Goal: Find specific page/section: Find specific page/section

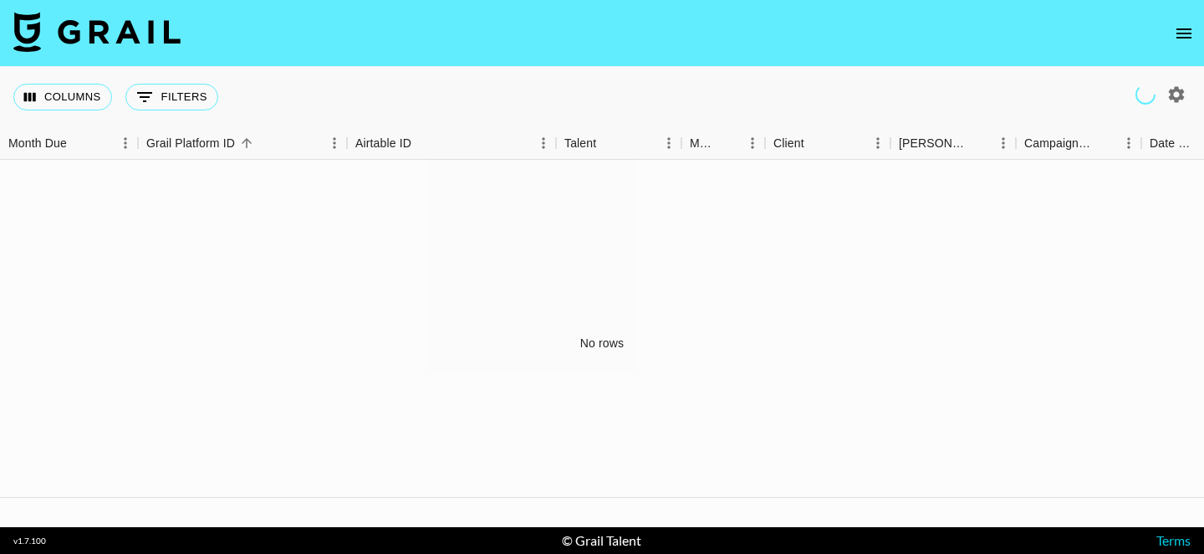
click at [1177, 36] on icon "open drawer" at bounding box center [1184, 33] width 20 height 20
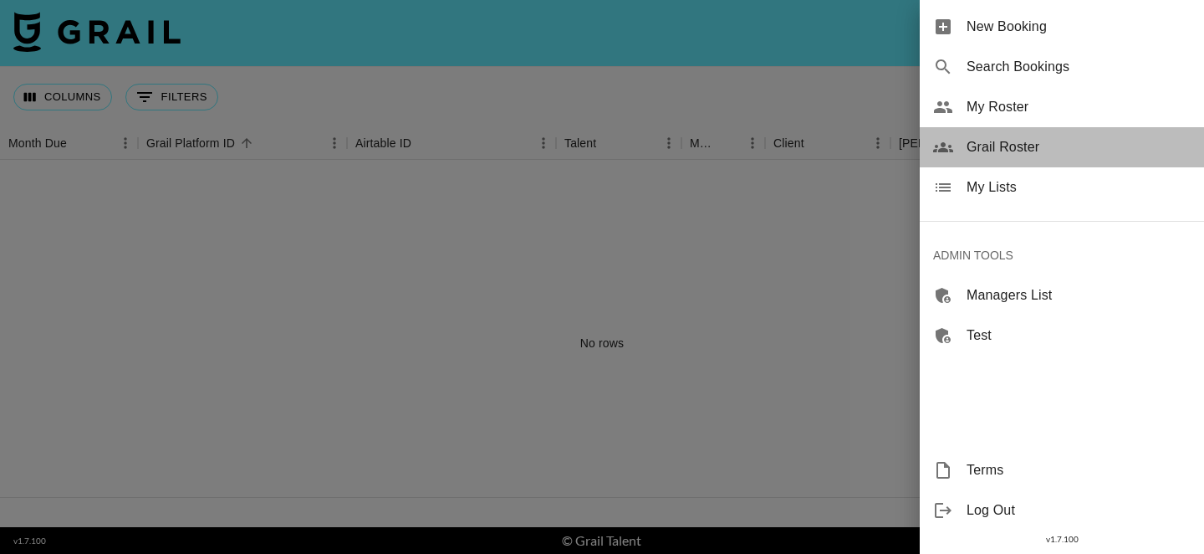
click at [1015, 138] on span "Grail Roster" at bounding box center [1079, 147] width 224 height 20
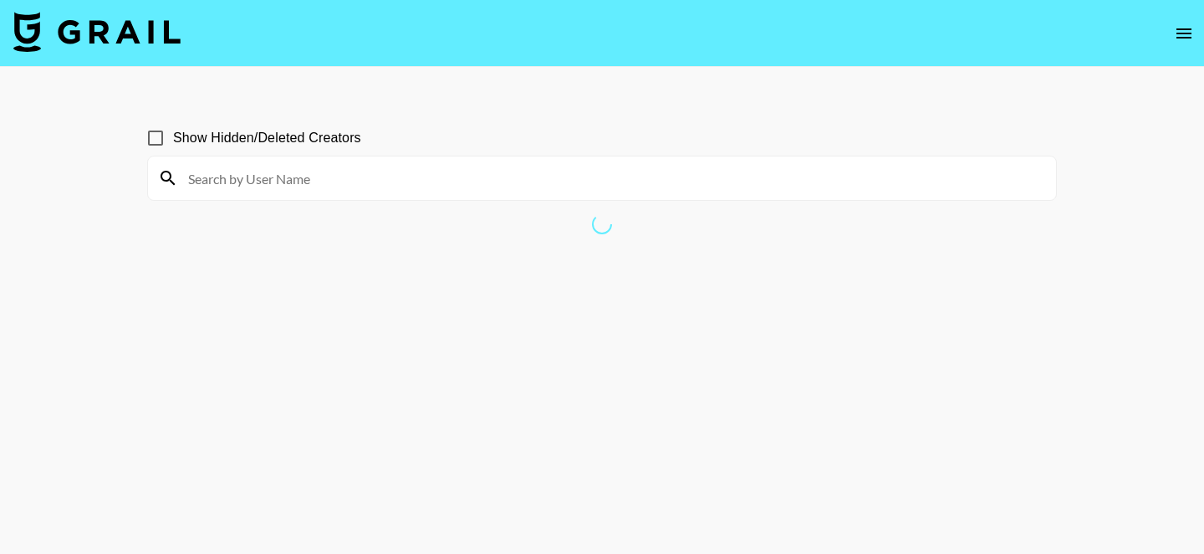
click at [540, 179] on input at bounding box center [612, 178] width 868 height 27
type input ","
type input "mayrids"
click at [161, 142] on input "Show Hidden/Deleted Creators" at bounding box center [155, 137] width 35 height 35
checkbox input "true"
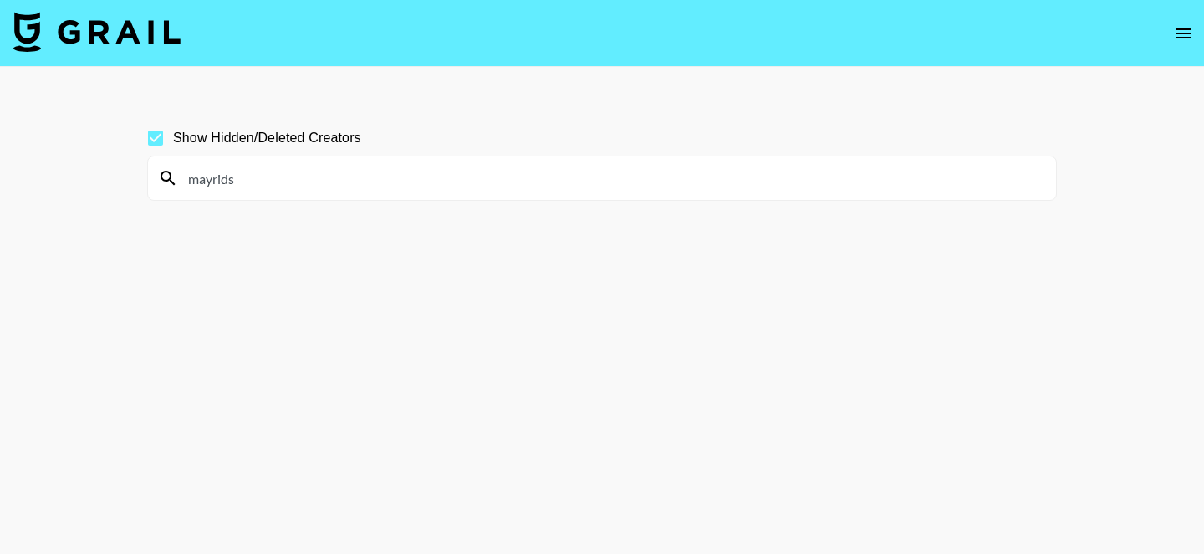
click at [245, 176] on input "mayrids" at bounding box center [612, 178] width 868 height 27
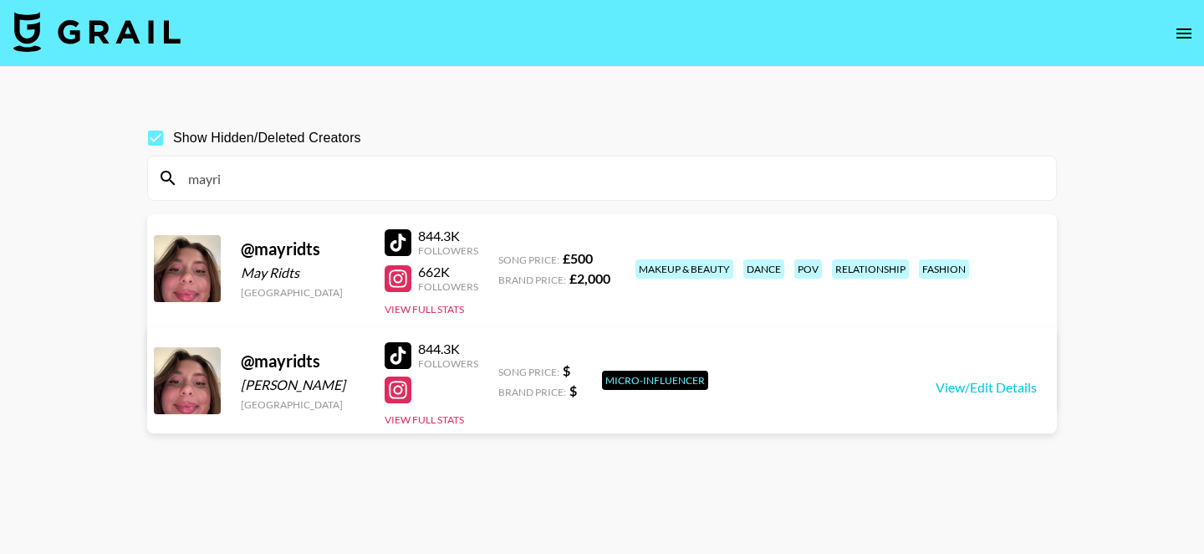
type input "mayri"
click at [232, 177] on input "mayri" at bounding box center [612, 178] width 868 height 27
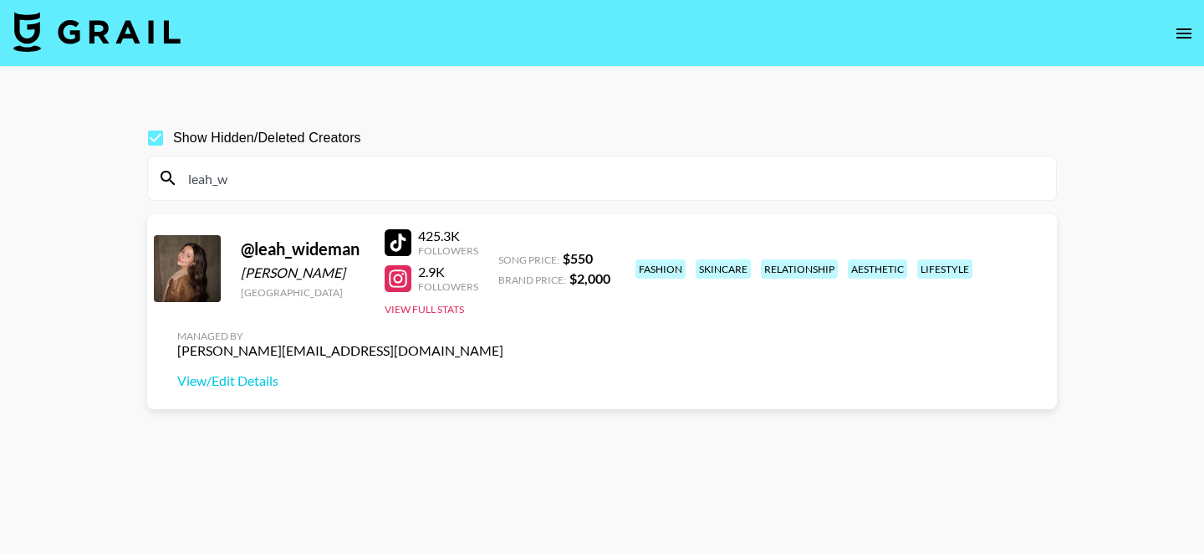
type input "leah_w"
click at [358, 175] on input "leah_w" at bounding box center [612, 178] width 868 height 27
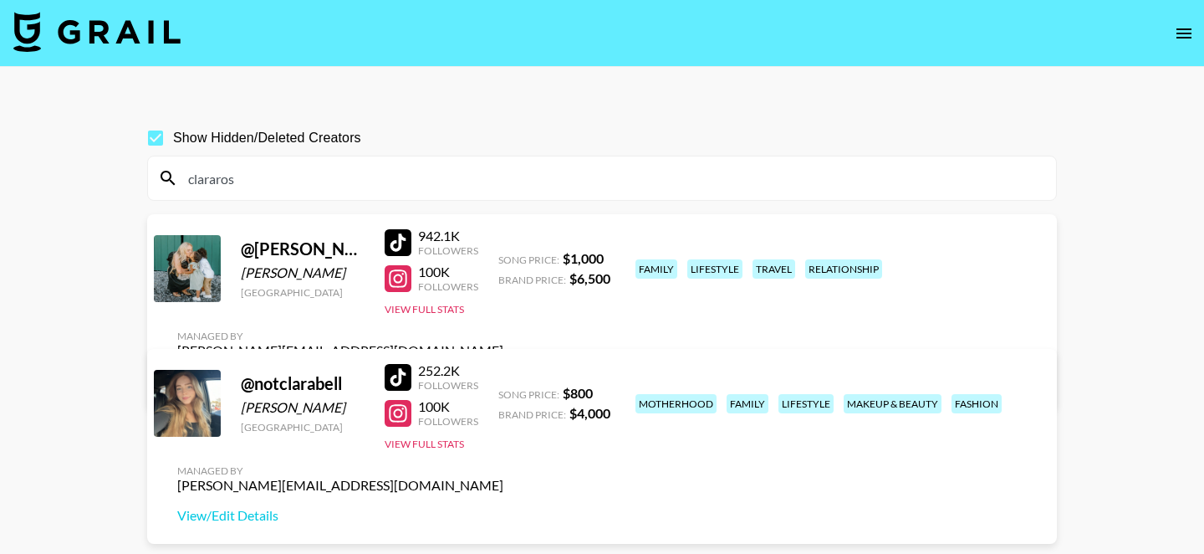
type input "clararos"
click at [258, 174] on input "clararos" at bounding box center [612, 178] width 868 height 27
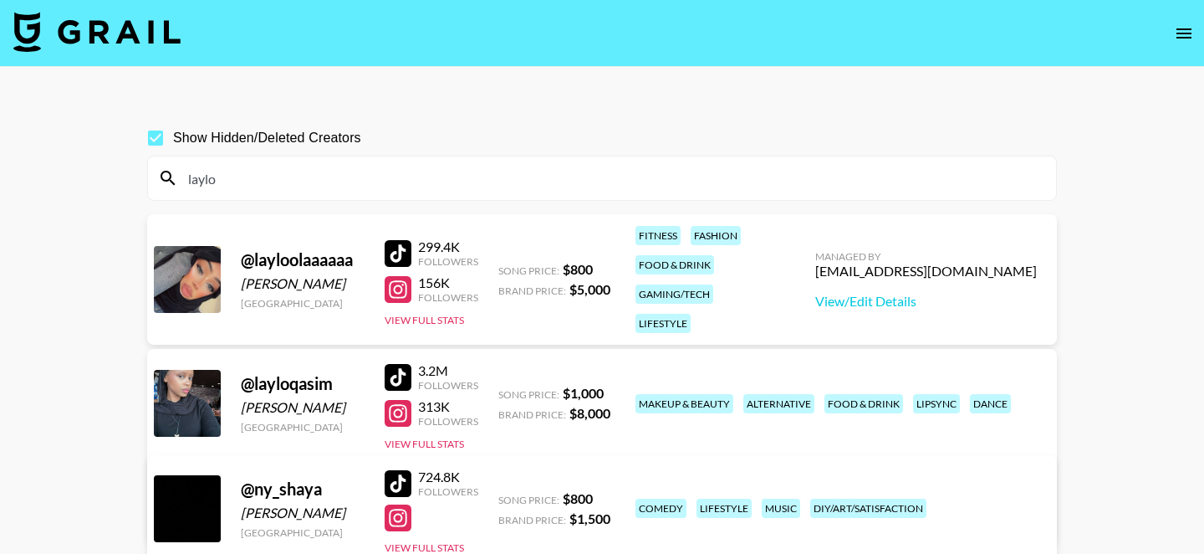
type input "laylo"
click at [345, 165] on input "laylo" at bounding box center [612, 178] width 868 height 27
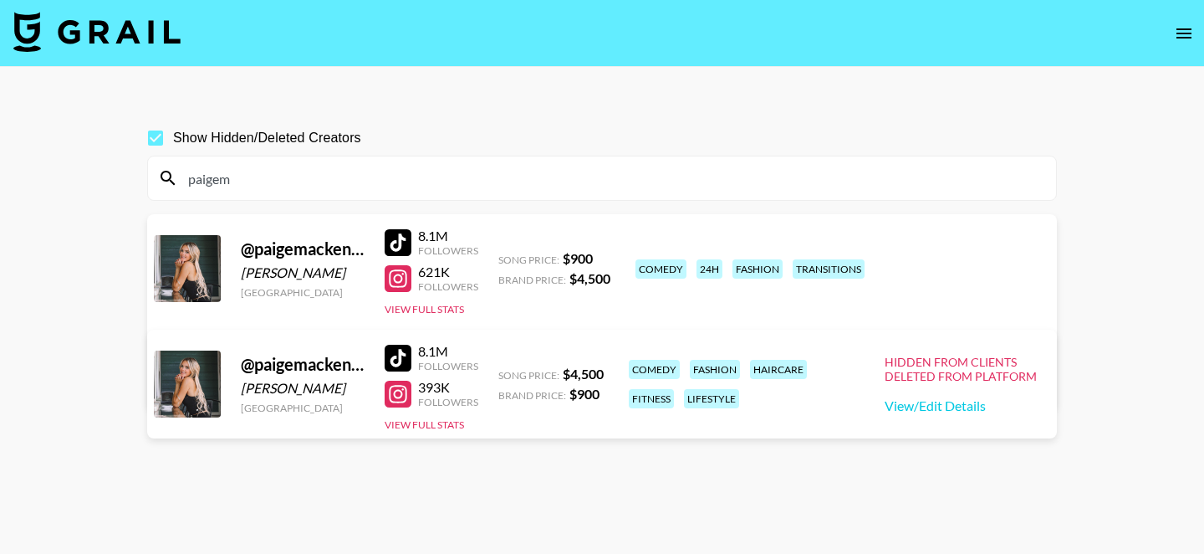
type input "paigem"
click at [294, 172] on input "paigem" at bounding box center [612, 178] width 868 height 27
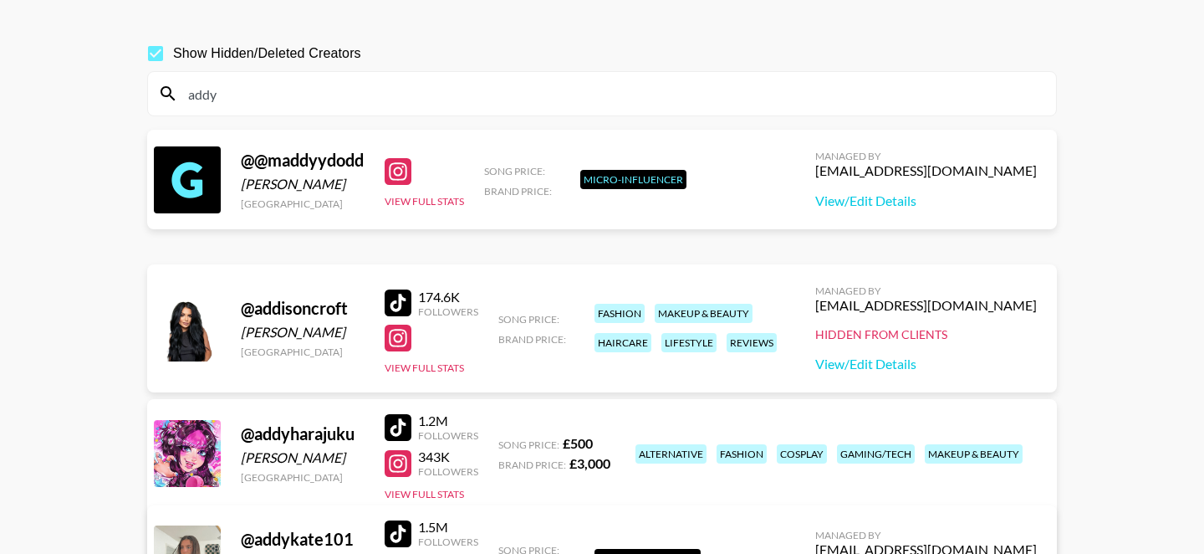
scroll to position [105, 0]
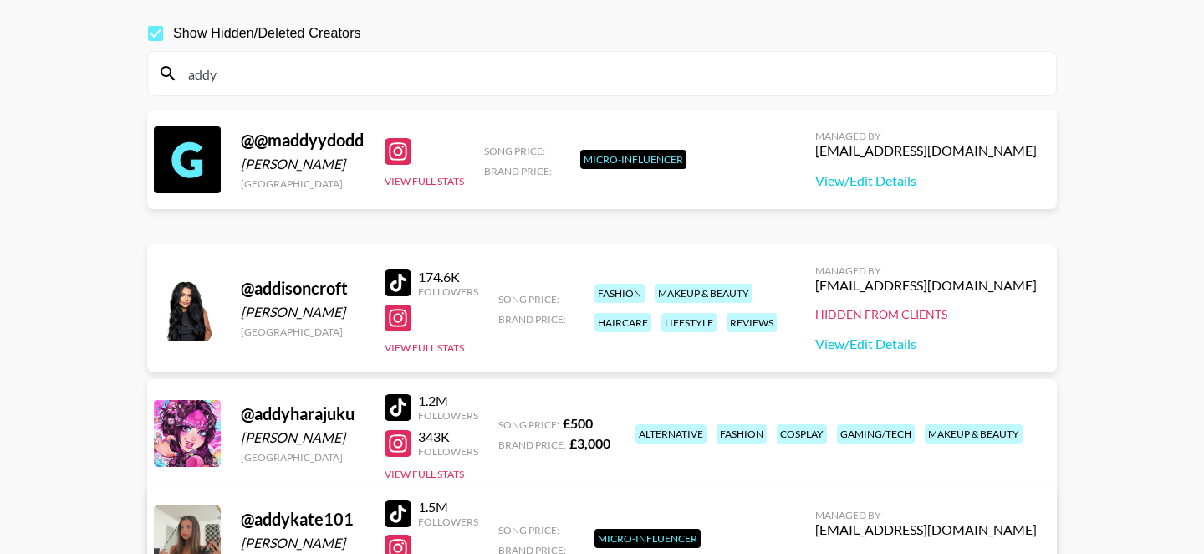
type input "addy"
